Goal: Task Accomplishment & Management: Manage account settings

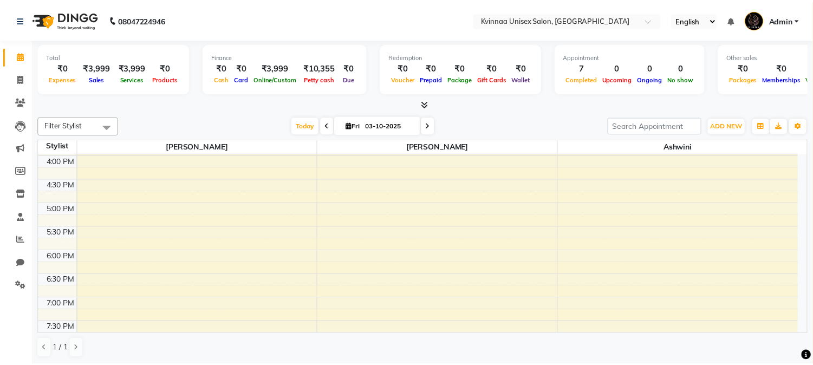
scroll to position [421, 0]
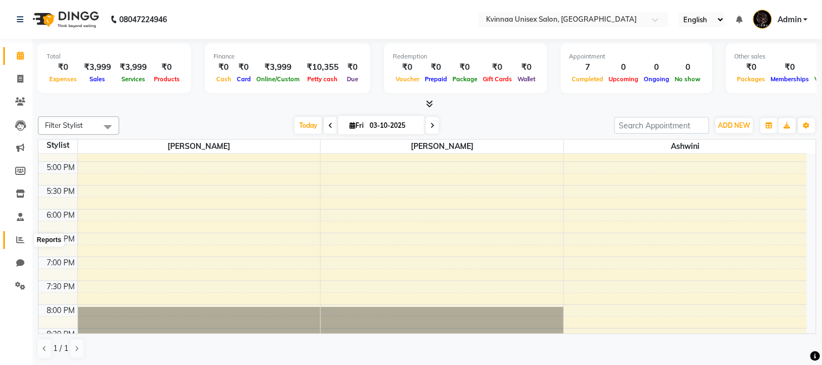
click at [18, 239] on icon at bounding box center [20, 240] width 8 height 8
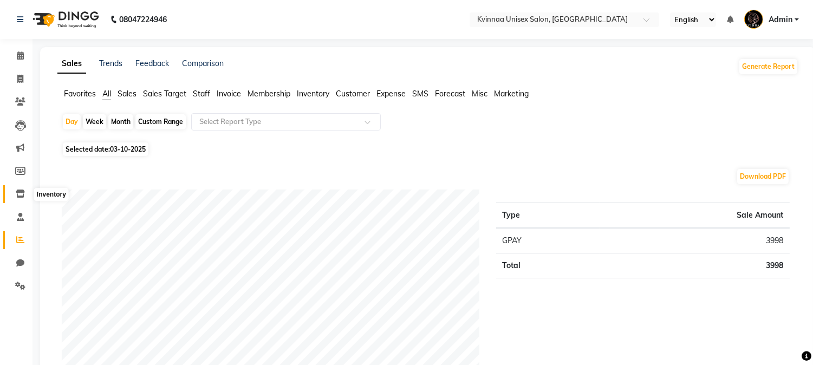
click at [23, 193] on icon at bounding box center [20, 194] width 9 height 8
select select
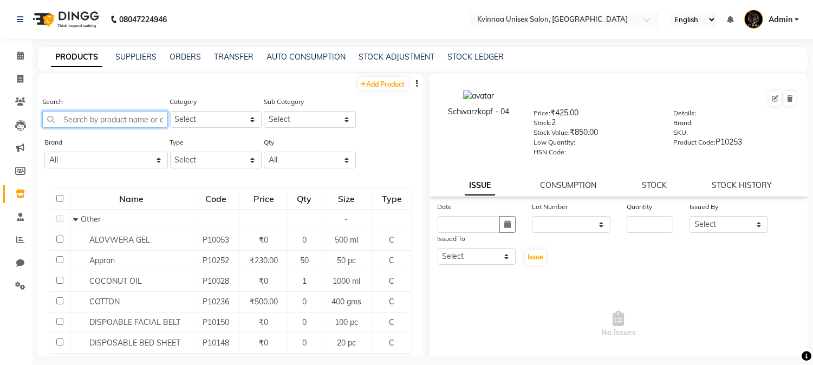
click at [134, 121] on input "text" at bounding box center [105, 119] width 126 height 17
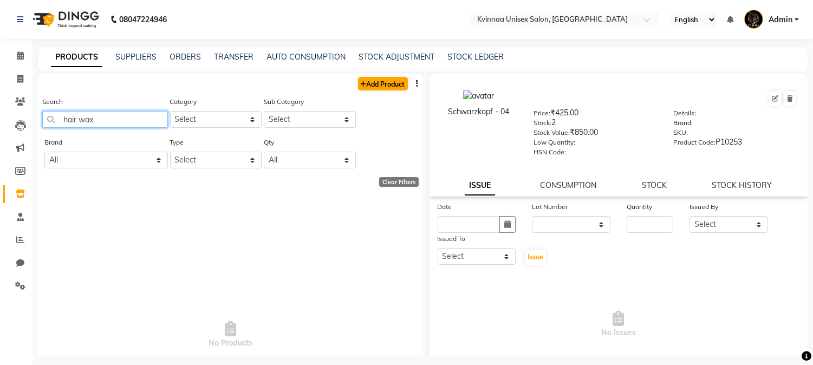
type input "hair wax"
click at [376, 87] on link "Add Product" at bounding box center [383, 84] width 50 height 14
select select "true"
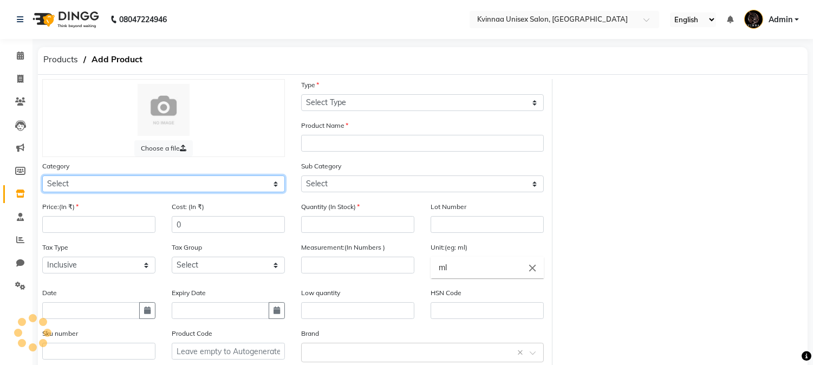
click at [116, 184] on select "Select" at bounding box center [163, 183] width 243 height 17
click at [123, 175] on div "Category Select" at bounding box center [163, 176] width 243 height 32
click at [237, 182] on select "Select" at bounding box center [163, 183] width 243 height 17
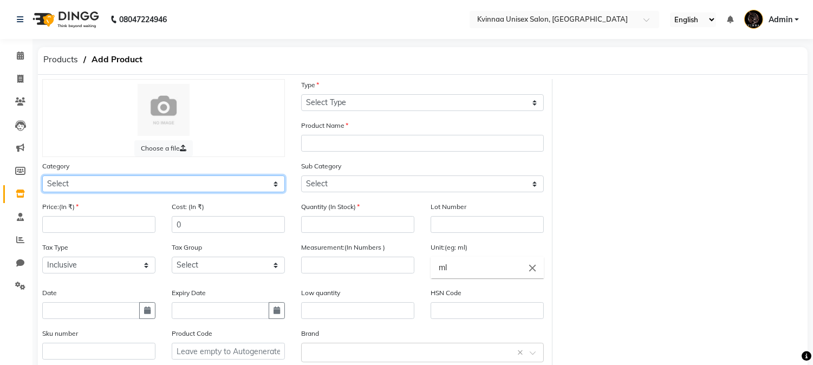
select select "141501100"
click at [42, 175] on select "Select Hair Skin Makeup Personal Care Appliances [PERSON_NAME] Waxing Disposabl…" at bounding box center [163, 183] width 243 height 17
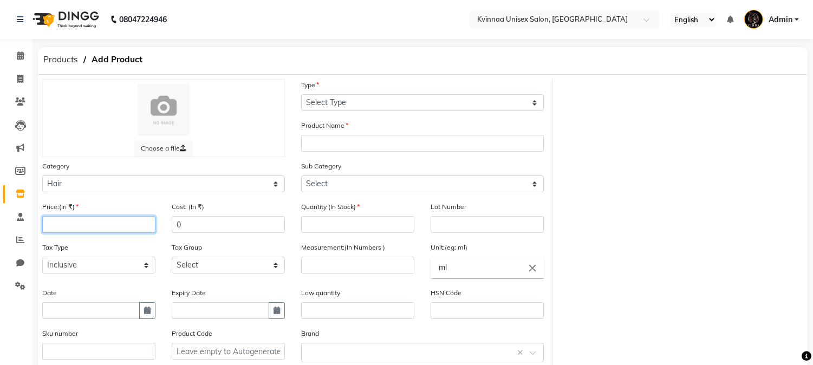
click at [74, 229] on input "number" at bounding box center [98, 224] width 113 height 17
type input "399"
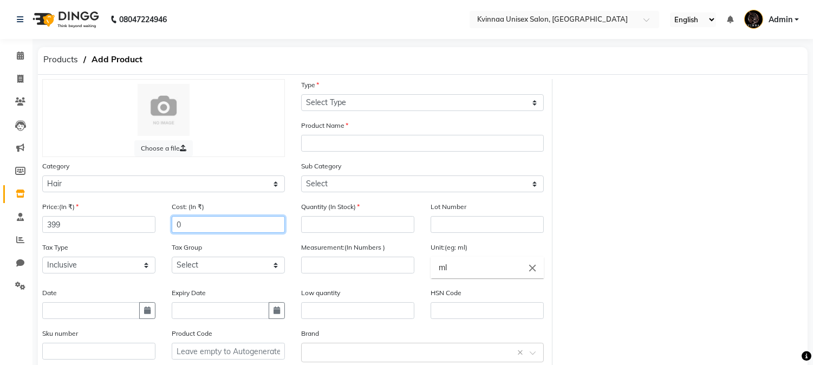
click at [182, 221] on input "0" at bounding box center [228, 224] width 113 height 17
type input "0300"
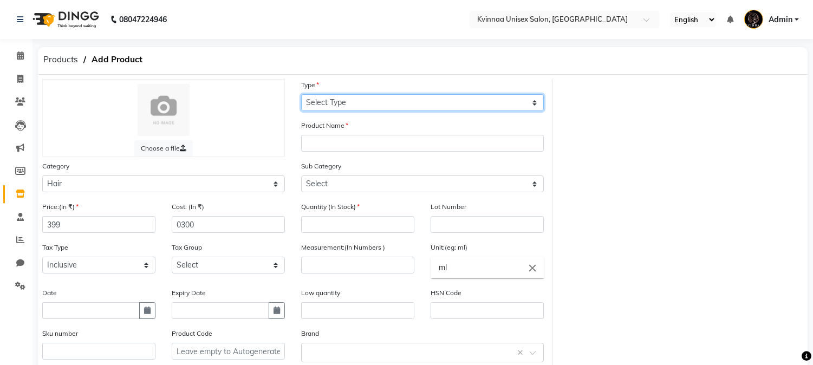
click at [354, 101] on select "Select Type Both Retail Consumable" at bounding box center [422, 102] width 243 height 17
select select "C"
click at [301, 94] on select "Select Type Both Retail Consumable" at bounding box center [422, 102] width 243 height 17
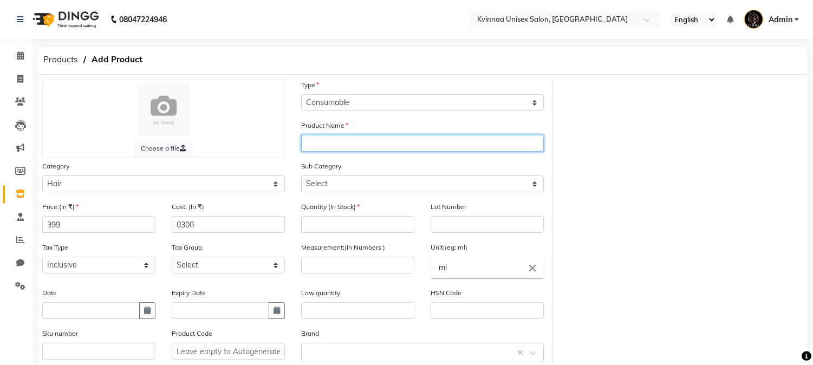
click at [333, 145] on input "text" at bounding box center [422, 143] width 243 height 17
type input "hair wax"
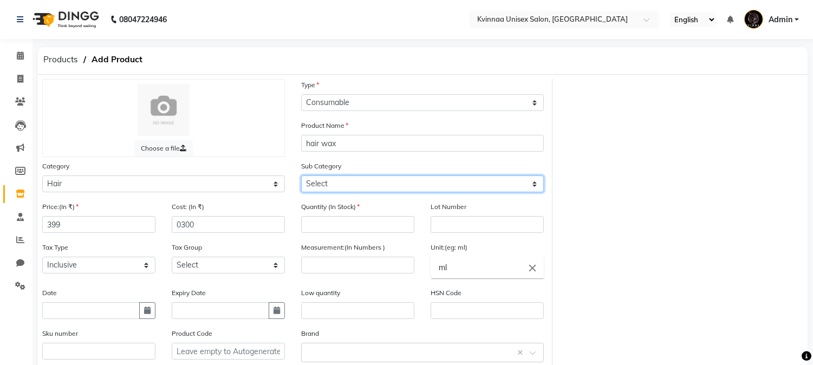
click at [343, 181] on select "Select Shampoo Conditioner Cream Mask Oil Serum Color Appliances Treatment Styl…" at bounding box center [422, 183] width 243 height 17
select select "141501110"
click at [301, 175] on select "Select Shampoo Conditioner Cream Mask Oil Serum Color Appliances Treatment Styl…" at bounding box center [422, 183] width 243 height 17
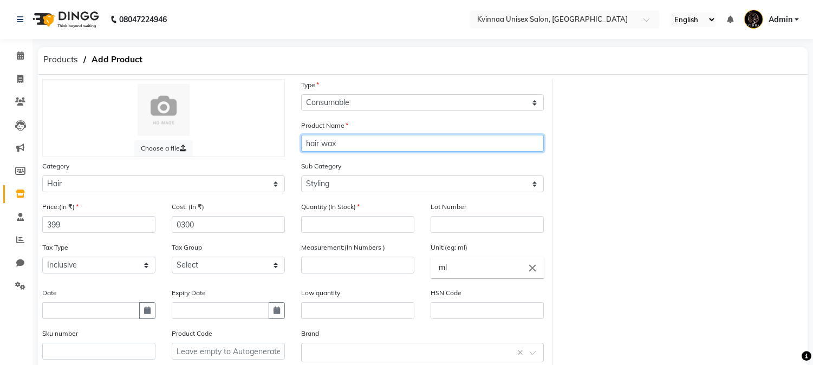
click at [323, 137] on input "hair wax" at bounding box center [422, 143] width 243 height 17
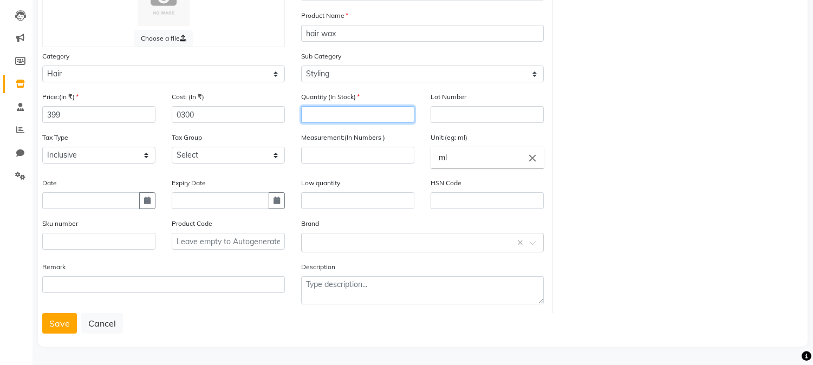
click at [374, 114] on input "number" at bounding box center [357, 114] width 113 height 17
type input "1"
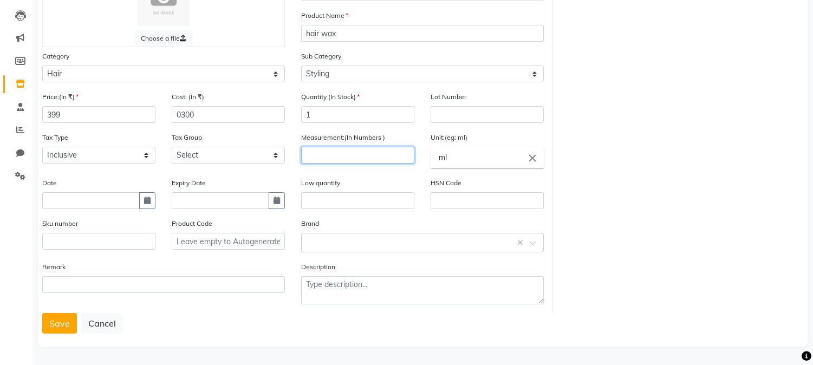
click at [380, 155] on input "number" at bounding box center [357, 155] width 113 height 17
click at [346, 159] on input "number" at bounding box center [357, 155] width 113 height 17
click at [62, 323] on button "Save" at bounding box center [59, 323] width 35 height 21
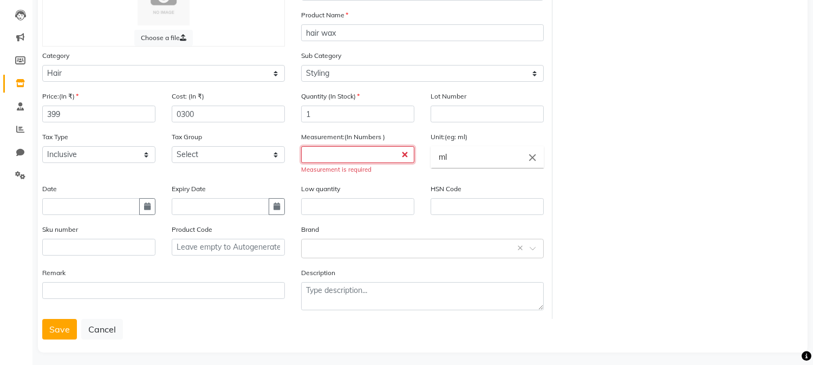
click at [356, 149] on input "number" at bounding box center [357, 154] width 113 height 17
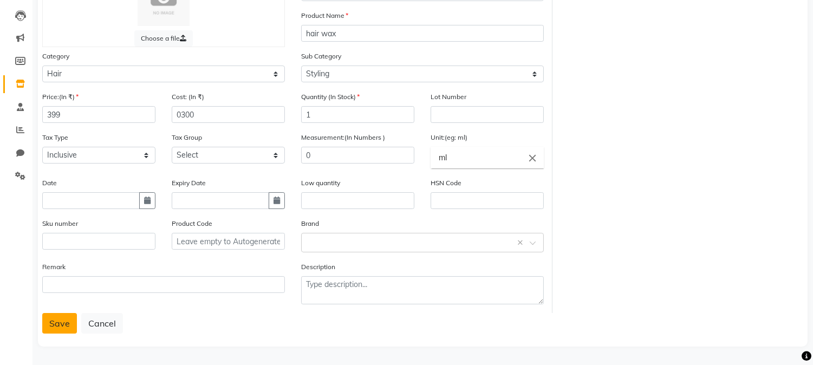
click at [58, 327] on button "Save" at bounding box center [59, 323] width 35 height 21
click at [57, 328] on button "Save" at bounding box center [59, 323] width 35 height 21
click at [56, 328] on button "Save" at bounding box center [59, 323] width 35 height 21
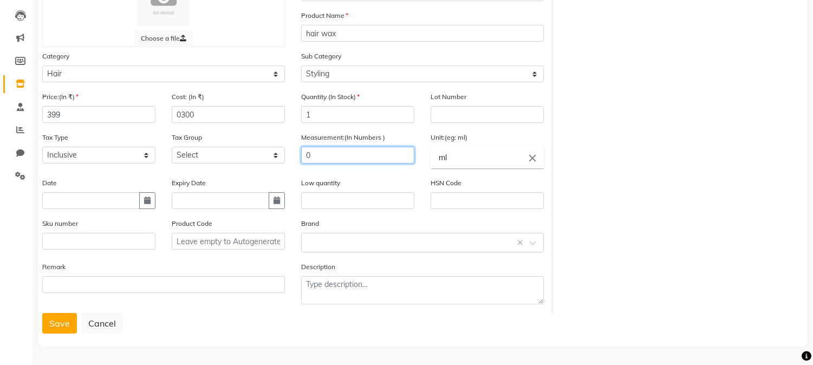
click at [325, 158] on input "0" at bounding box center [357, 155] width 113 height 17
type input "00"
click at [62, 325] on button "Save" at bounding box center [59, 323] width 35 height 21
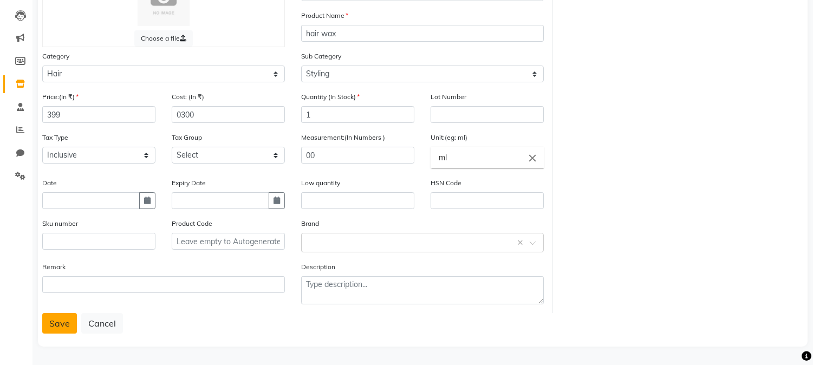
click at [62, 325] on button "Save" at bounding box center [59, 323] width 35 height 21
click at [61, 323] on button "Save" at bounding box center [59, 323] width 35 height 21
click at [46, 331] on button "Save" at bounding box center [59, 323] width 35 height 21
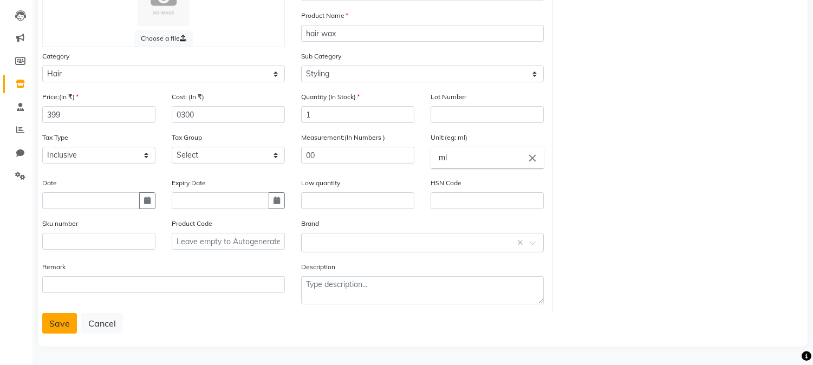
click at [60, 325] on button "Save" at bounding box center [59, 323] width 35 height 21
click at [473, 160] on input "ml" at bounding box center [487, 158] width 113 height 22
click at [459, 205] on link "g ms" at bounding box center [487, 210] width 113 height 28
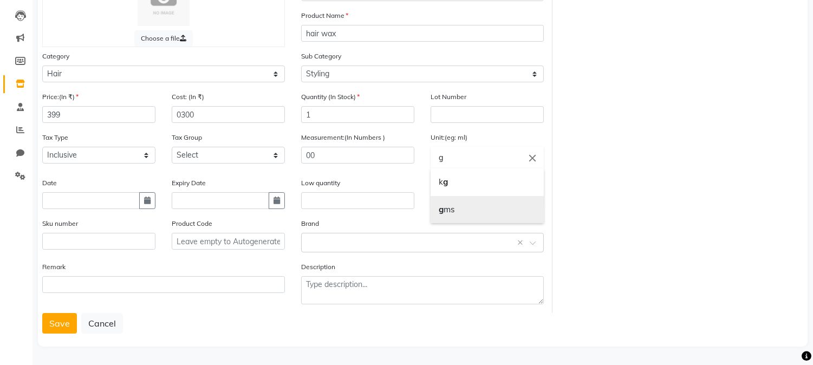
type input "gms"
click at [459, 205] on input "text" at bounding box center [487, 200] width 113 height 17
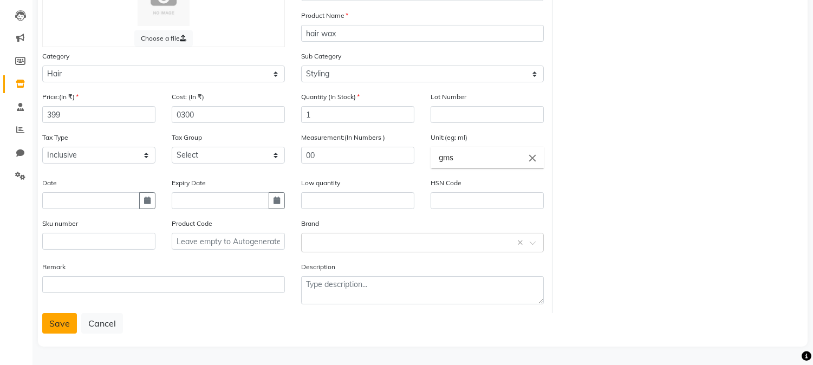
click at [63, 326] on button "Save" at bounding box center [59, 323] width 35 height 21
click at [352, 154] on input "00" at bounding box center [357, 155] width 113 height 17
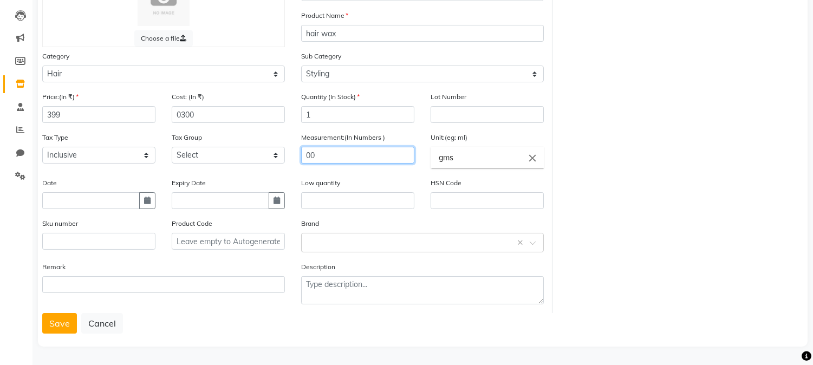
type input "0"
type input "50"
click at [58, 323] on button "Save" at bounding box center [59, 323] width 35 height 21
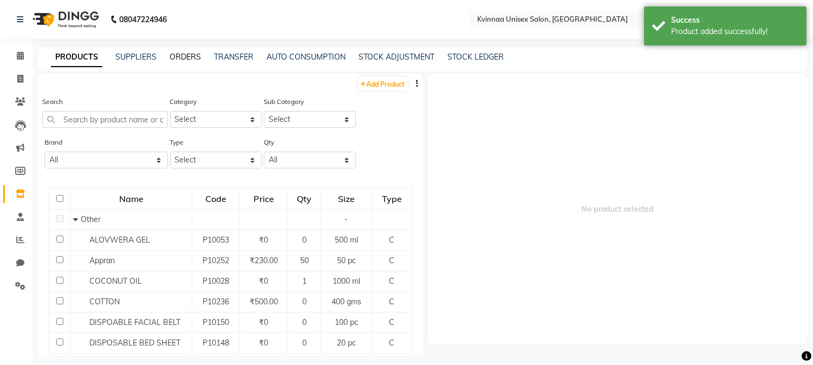
click at [187, 57] on link "ORDERS" at bounding box center [185, 57] width 31 height 10
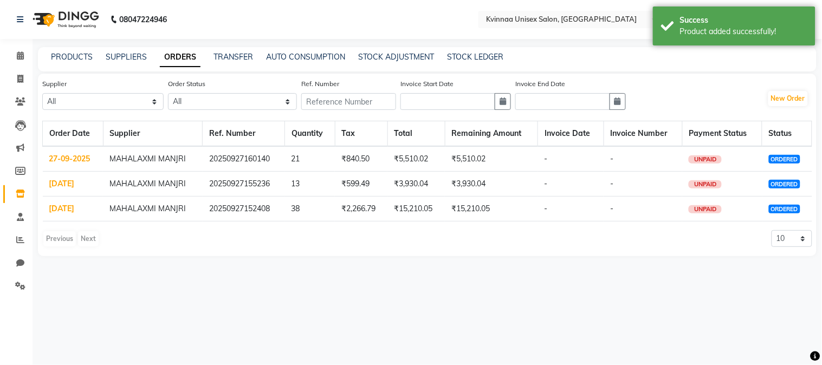
click at [71, 160] on link "27-09-2025" at bounding box center [69, 159] width 41 height 10
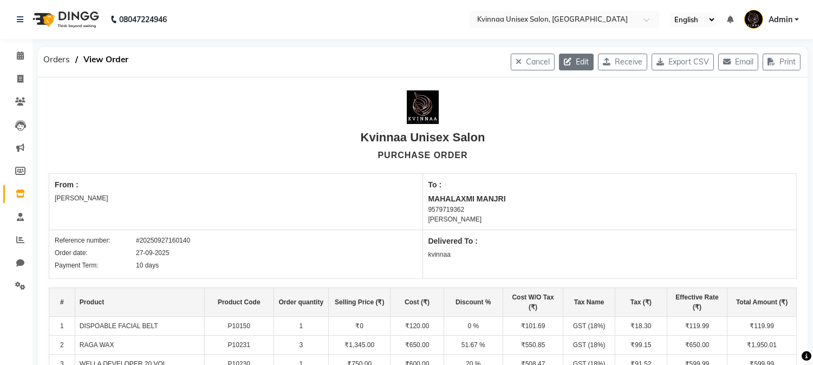
click at [564, 66] on icon "button" at bounding box center [570, 62] width 12 height 8
click at [564, 66] on div "Orders View Order Cancel Edit Receive Export CSV Email Print" at bounding box center [423, 62] width 786 height 30
select select "398"
select select "401"
select select "6007"
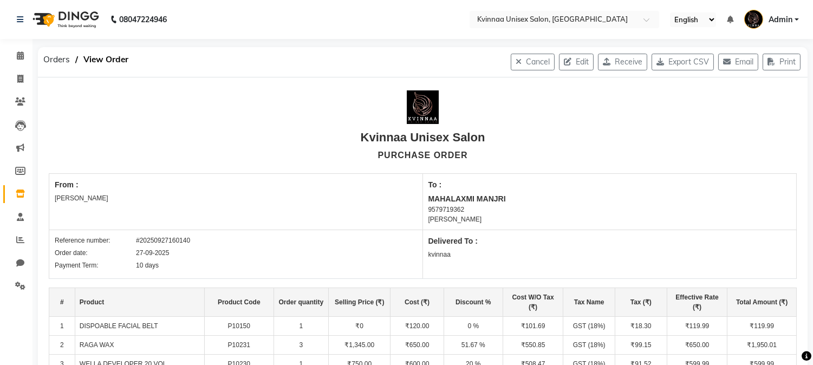
select select "true"
select select "266"
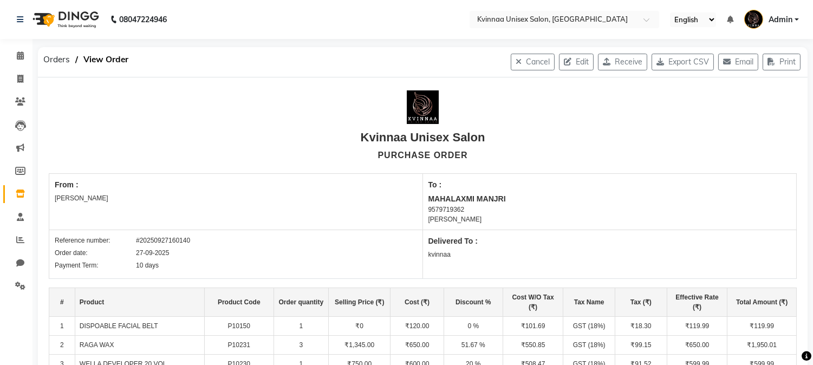
select select "266"
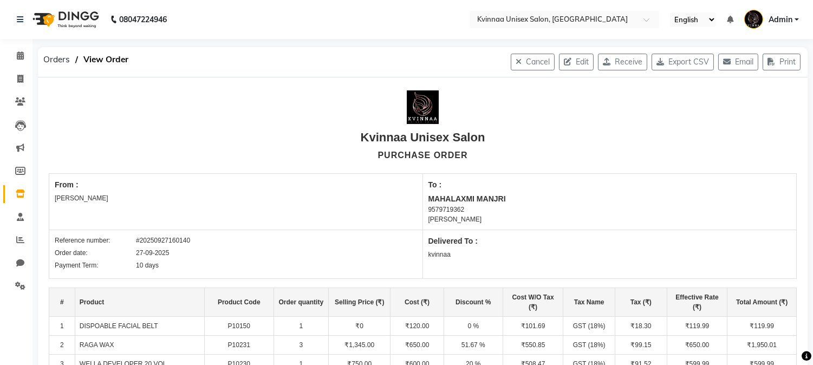
select select "266"
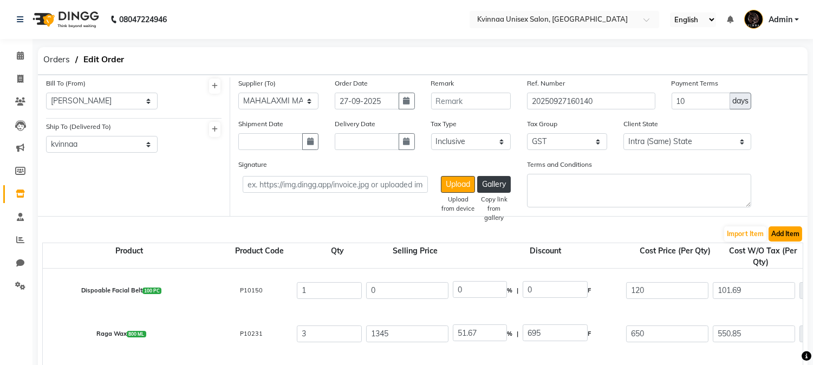
click at [781, 236] on button "Add Item" at bounding box center [785, 233] width 34 height 15
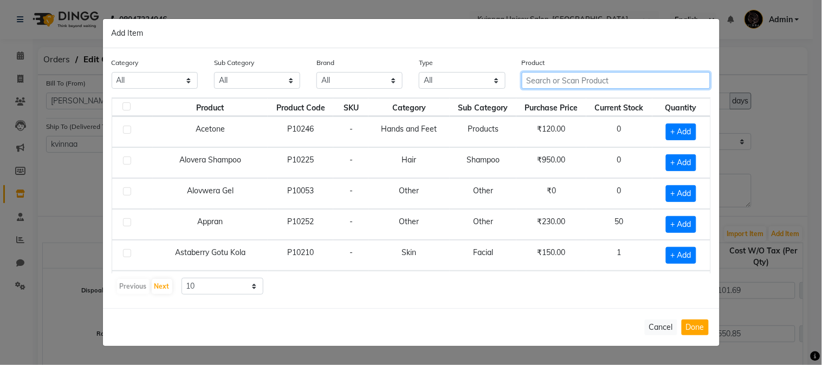
click at [559, 84] on input "text" at bounding box center [616, 80] width 189 height 17
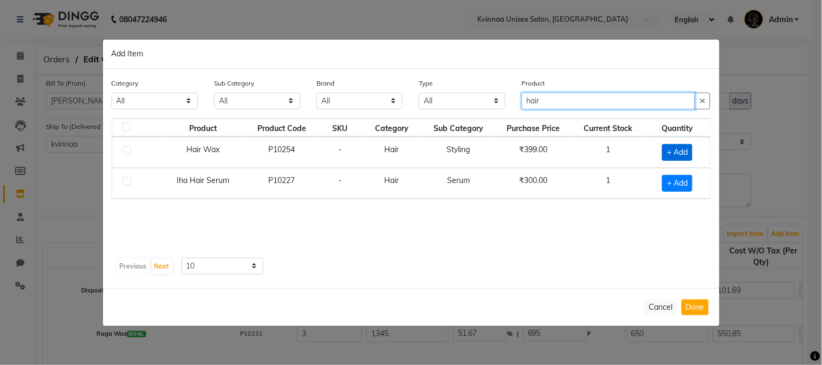
type input "hair"
click at [679, 150] on span "+ Add" at bounding box center [677, 152] width 30 height 17
checkbox input "true"
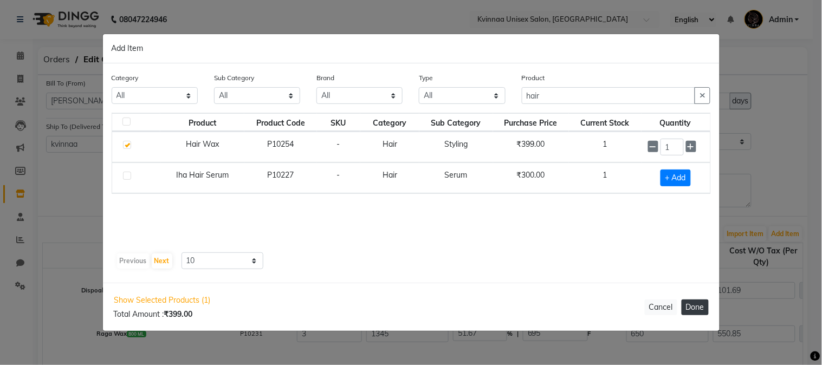
click at [702, 304] on button "Done" at bounding box center [694, 307] width 27 height 16
select select "266"
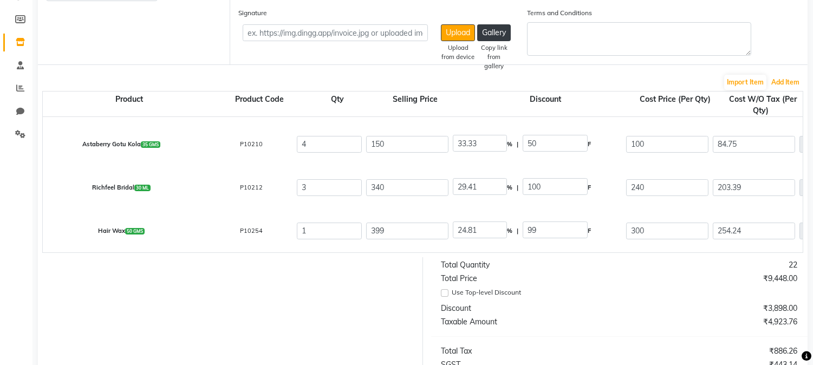
scroll to position [331, 0]
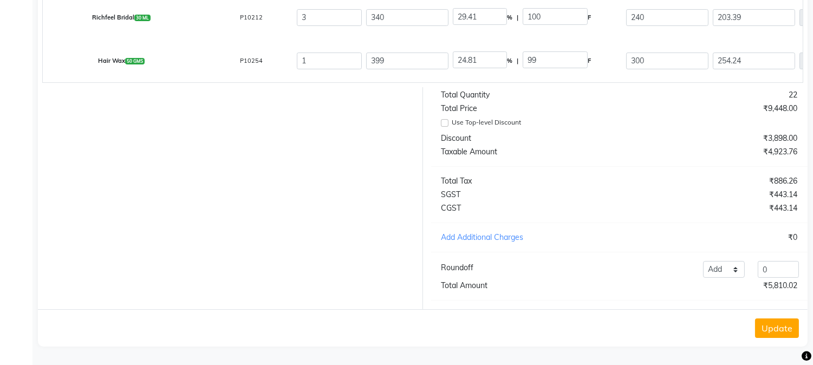
click at [780, 323] on button "Update" at bounding box center [777, 327] width 44 height 19
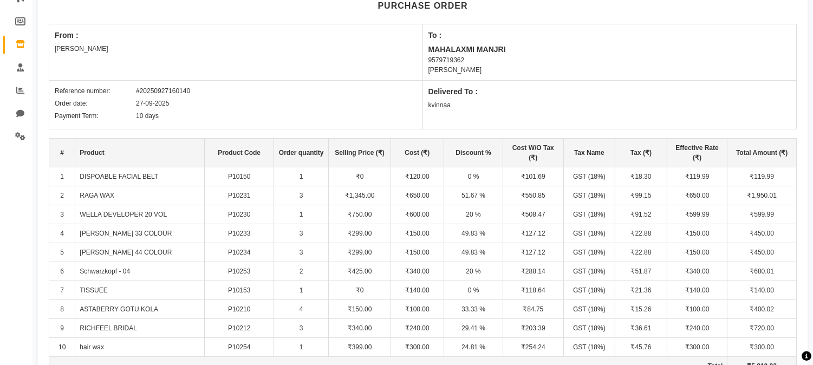
scroll to position [0, 0]
